Goal: Transaction & Acquisition: Subscribe to service/newsletter

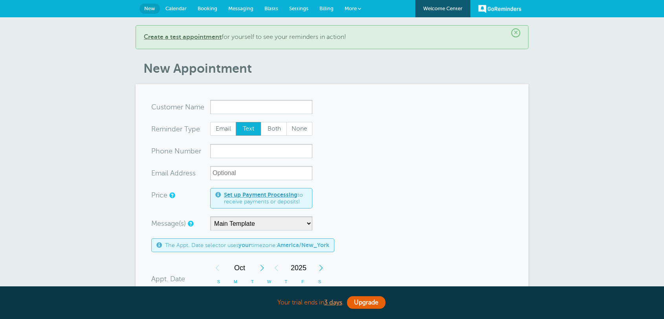
click at [325, 8] on span "Billing" at bounding box center [327, 9] width 14 height 6
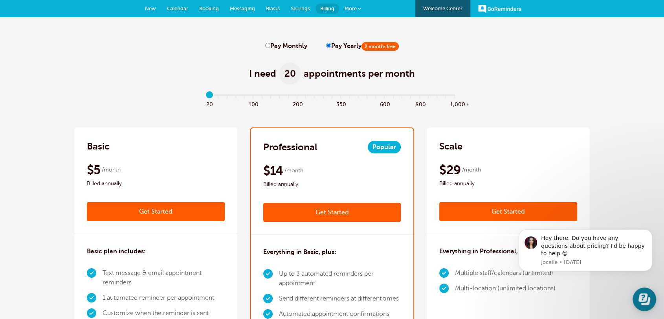
click at [652, 232] on div "Hey there. Do you have any questions about pricing? I'd be happy to help 😊 Joce…" at bounding box center [585, 222] width 145 height 98
click at [653, 237] on button "Dismiss notification" at bounding box center [650, 231] width 10 height 10
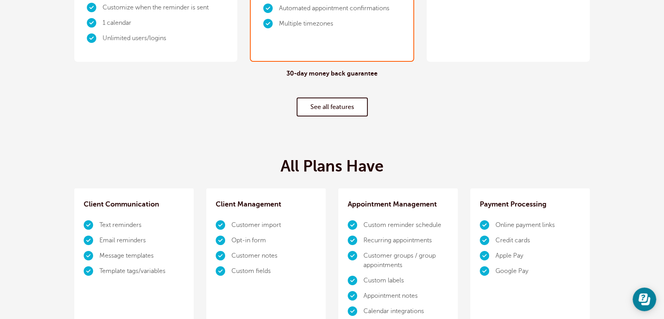
scroll to position [0, 0]
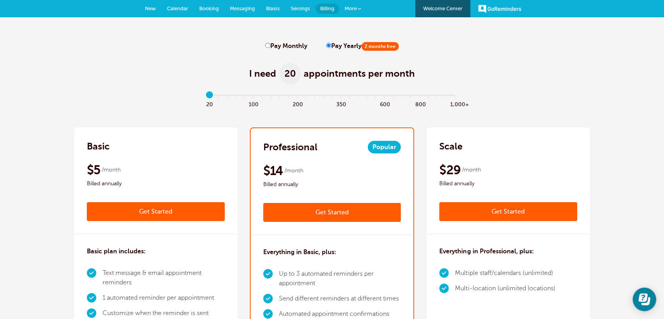
click at [268, 45] on input "Pay Monthly" at bounding box center [267, 45] width 5 height 5
radio input "true"
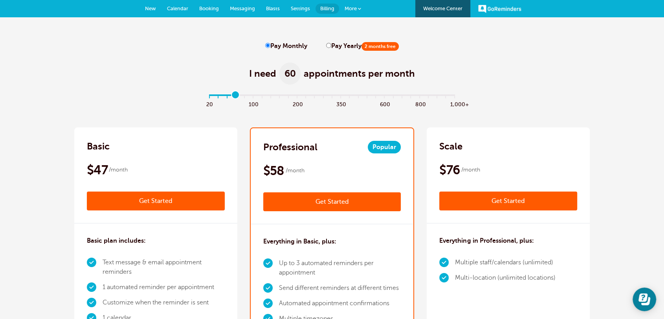
drag, startPoint x: 214, startPoint y: 97, endPoint x: 233, endPoint y: 98, distance: 18.9
type input "3"
click at [233, 97] on input "range" at bounding box center [332, 97] width 254 height 2
click at [326, 42] on label "Pay Yearly 2 months free" at bounding box center [362, 45] width 73 height 7
click at [326, 43] on input "Pay Yearly 2 months free" at bounding box center [328, 45] width 5 height 5
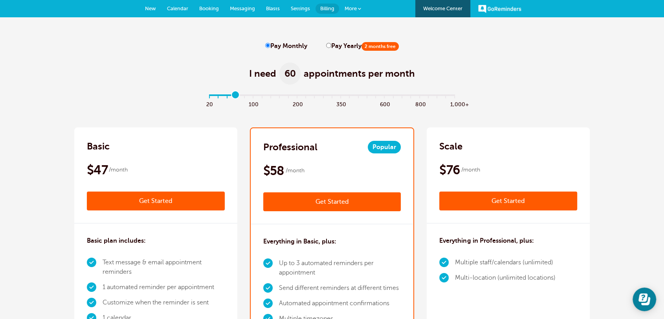
radio input "true"
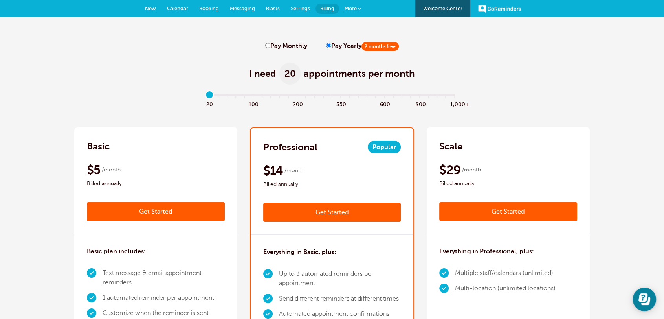
drag, startPoint x: 233, startPoint y: 94, endPoint x: 176, endPoint y: 93, distance: 57.0
type input "0"
click at [205, 96] on input "range" at bounding box center [332, 97] width 254 height 2
click at [269, 46] on input "Pay Monthly" at bounding box center [267, 45] width 5 height 5
radio input "true"
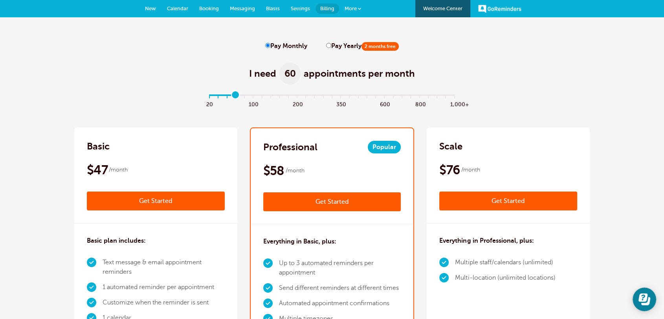
drag, startPoint x: 207, startPoint y: 97, endPoint x: 237, endPoint y: 99, distance: 29.5
click at [237, 97] on input "range" at bounding box center [332, 97] width 254 height 2
drag, startPoint x: 237, startPoint y: 99, endPoint x: 230, endPoint y: 99, distance: 6.7
click at [230, 97] on input "range" at bounding box center [332, 97] width 254 height 2
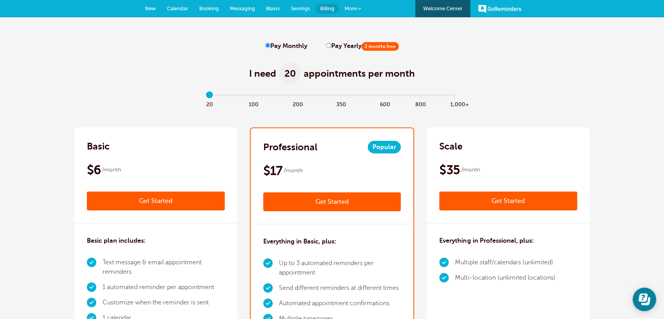
drag, startPoint x: 227, startPoint y: 95, endPoint x: 171, endPoint y: 93, distance: 56.3
type input "0"
click at [205, 96] on input "range" at bounding box center [332, 97] width 254 height 2
click at [327, 45] on input "Pay Yearly 2 months free" at bounding box center [328, 45] width 5 height 5
radio input "true"
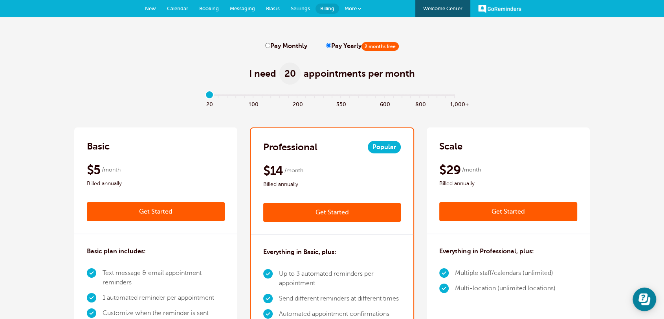
drag, startPoint x: 208, startPoint y: 95, endPoint x: 169, endPoint y: 95, distance: 39.3
click at [205, 96] on input "range" at bounding box center [332, 97] width 254 height 2
click at [355, 12] on link "More" at bounding box center [353, 9] width 28 height 18
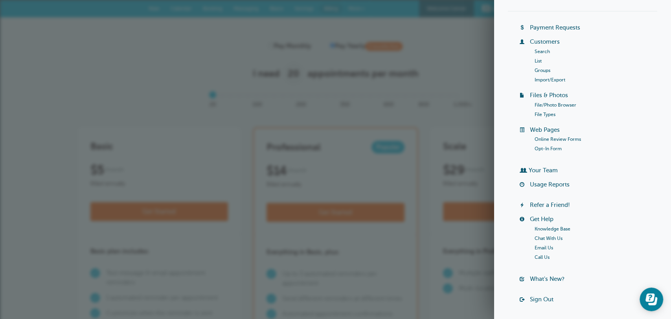
scroll to position [61, 0]
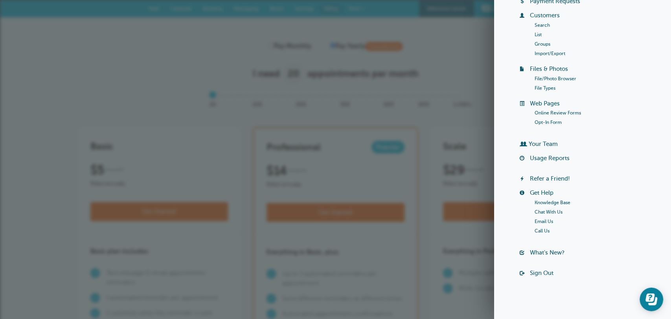
click at [546, 274] on link "Sign Out" at bounding box center [542, 273] width 24 height 6
